Goal: Find specific page/section: Find specific page/section

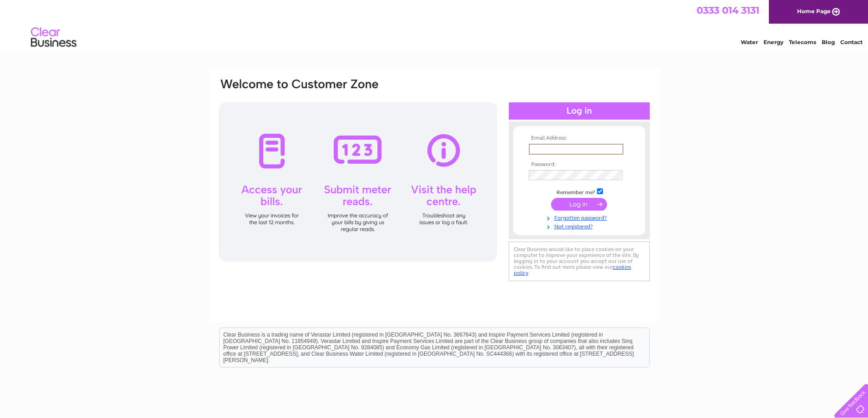
click at [554, 148] on input "text" at bounding box center [576, 149] width 95 height 11
type input "kennedy_cars@yahoo.co.uk"
click at [563, 202] on input "submit" at bounding box center [579, 204] width 56 height 13
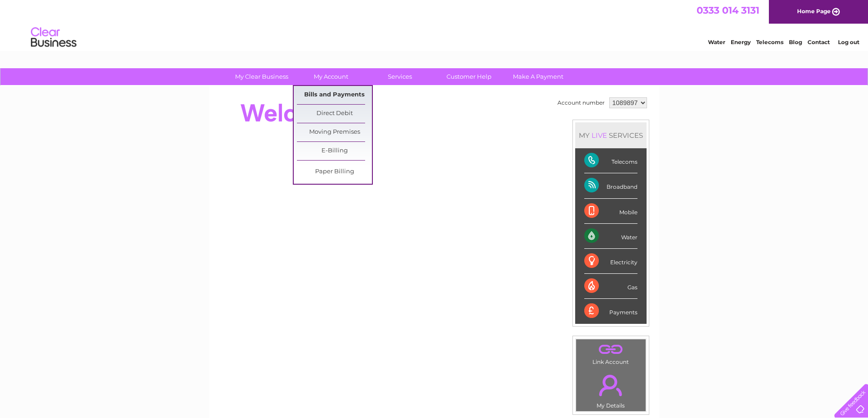
click at [341, 91] on link "Bills and Payments" at bounding box center [334, 95] width 75 height 18
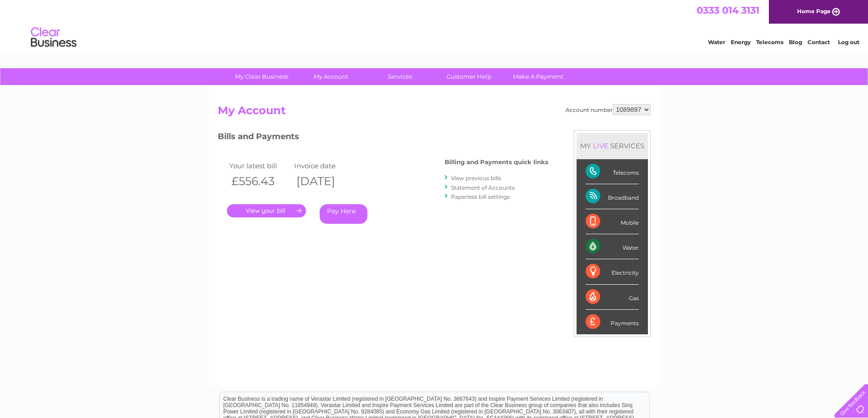
click at [263, 210] on link "." at bounding box center [266, 210] width 79 height 13
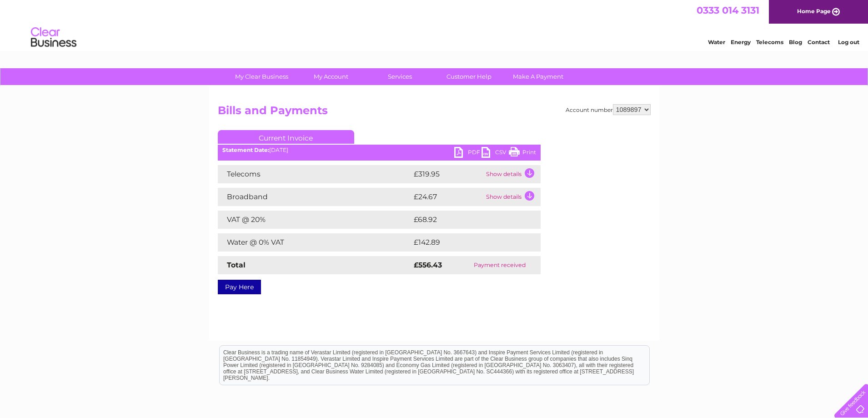
click at [464, 152] on link "PDF" at bounding box center [467, 153] width 27 height 13
